Goal: Navigation & Orientation: Find specific page/section

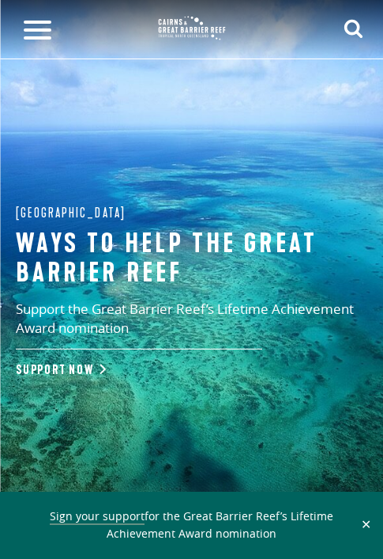
drag, startPoint x: 40, startPoint y: 36, endPoint x: 205, endPoint y: 36, distance: 165.1
click at [42, 32] on span at bounding box center [38, 29] width 28 height 3
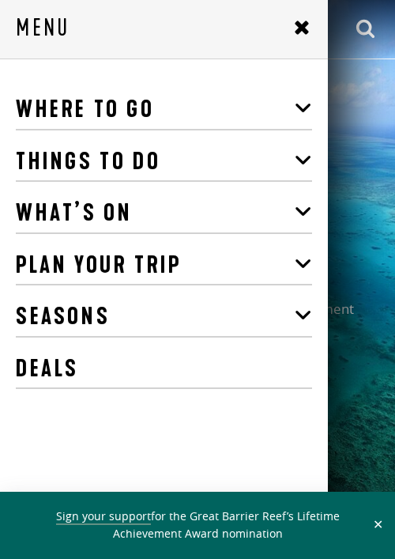
click at [82, 132] on ul "Where To Go [PERSON_NAME][GEOGRAPHIC_DATA] & [GEOGRAPHIC_DATA] [GEOGRAPHIC_DATA…" at bounding box center [164, 239] width 296 height 299
click at [91, 118] on link "Where To Go" at bounding box center [164, 110] width 296 height 40
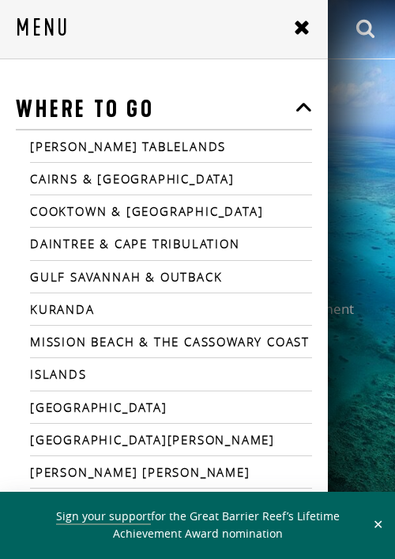
click at [80, 166] on li "Cairns & [GEOGRAPHIC_DATA]" at bounding box center [171, 179] width 282 height 32
click at [80, 214] on link "Cooktown & [GEOGRAPHIC_DATA]" at bounding box center [171, 211] width 282 height 14
